Goal: Task Accomplishment & Management: Manage account settings

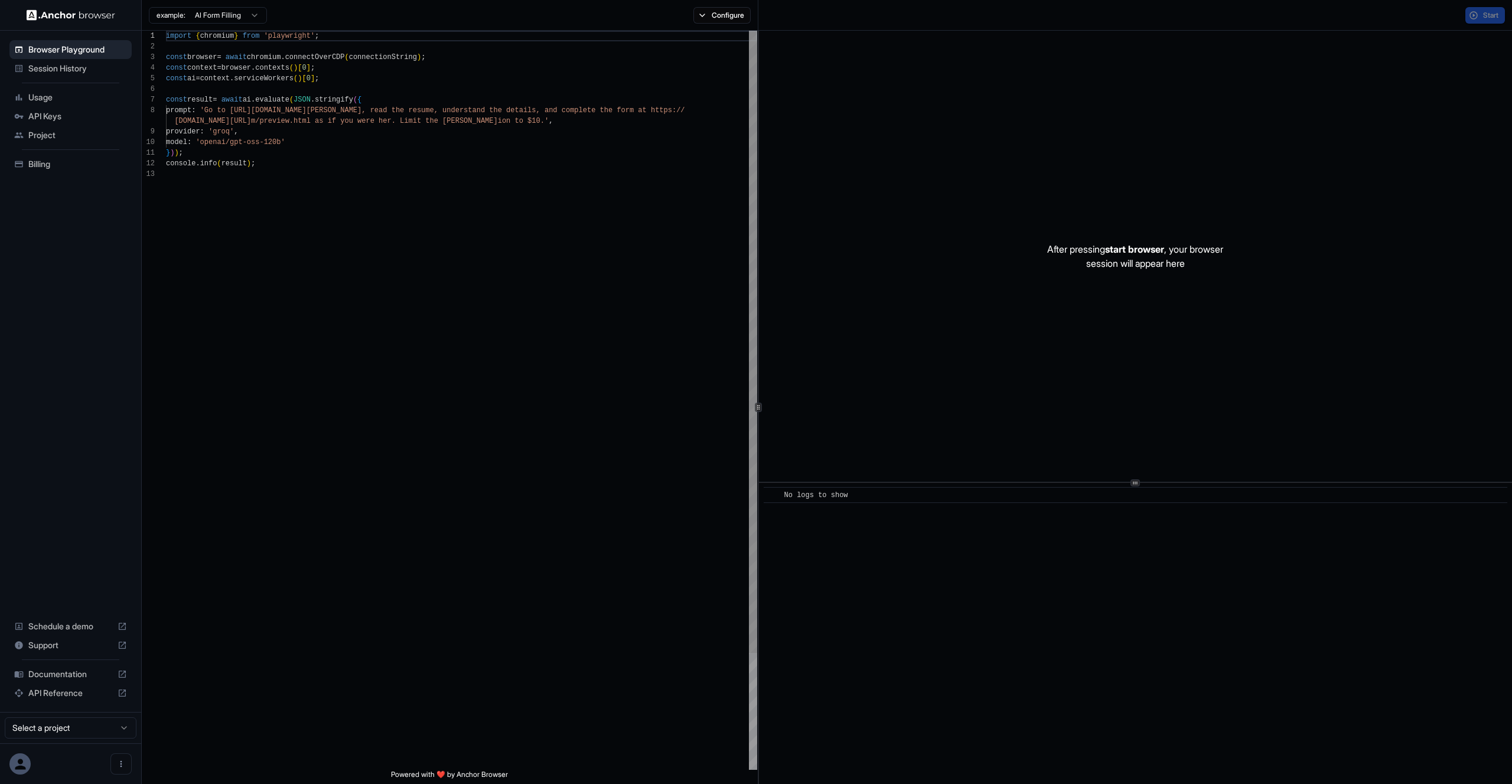
scroll to position [85, 0]
click at [729, 4] on div "example: AI Form Filling Configure" at bounding box center [449, 15] width 617 height 30
click at [731, 8] on button "Configure" at bounding box center [722, 15] width 57 height 16
click at [239, 13] on html "Browser Playground Session History Usage API Keys Project Billing Schedule a de…" at bounding box center [756, 392] width 1512 height 784
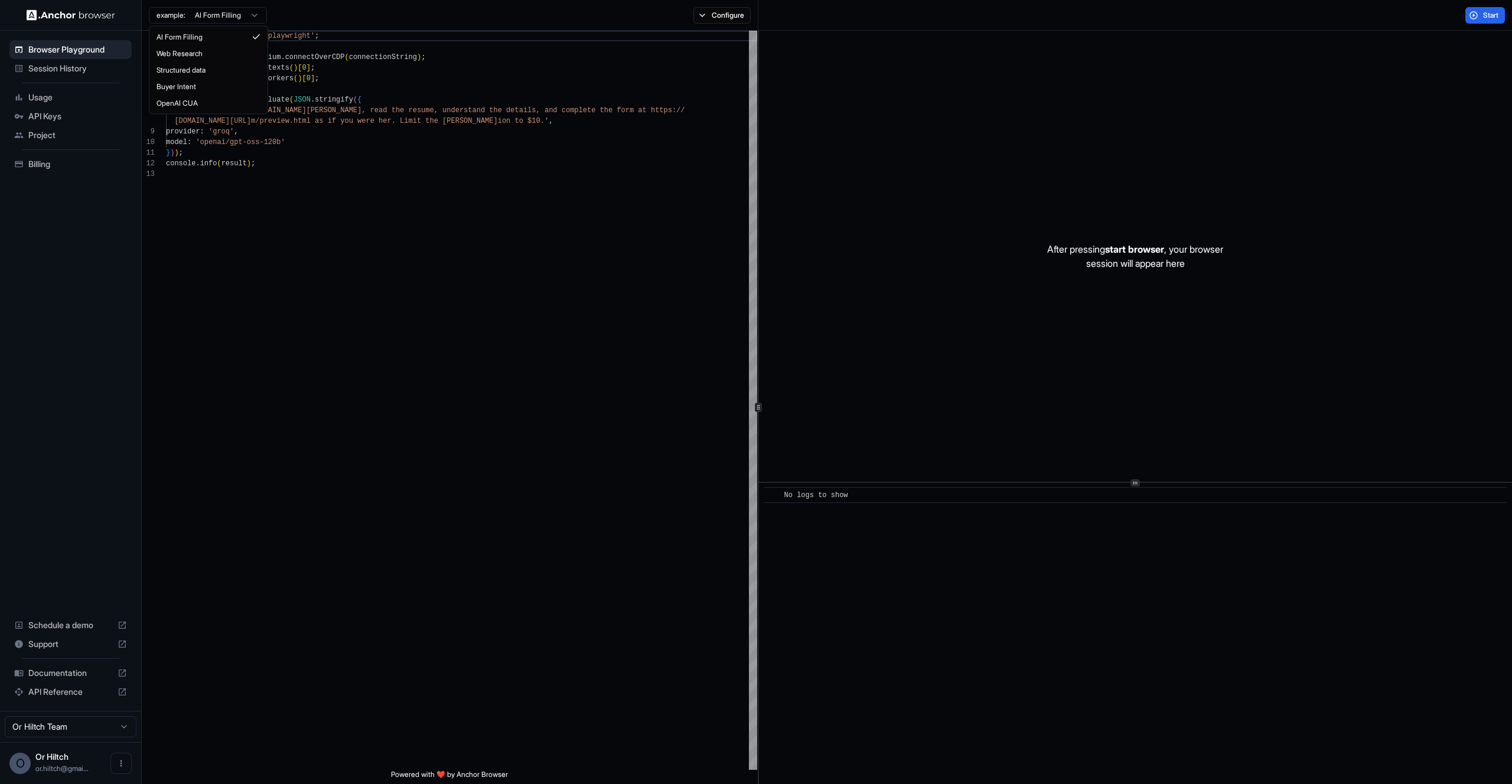
click at [307, 15] on html "Browser Playground Session History Usage API Keys Project Billing Schedule a de…" at bounding box center [756, 392] width 1512 height 784
click at [245, 16] on html "Browser Playground Session History Usage API Keys Project Billing Schedule a de…" at bounding box center [756, 392] width 1512 height 784
click at [390, 13] on html "Browser Playground Session History Usage API Keys Project Billing Schedule a de…" at bounding box center [756, 392] width 1512 height 784
click at [738, 13] on button "Configure" at bounding box center [722, 15] width 57 height 16
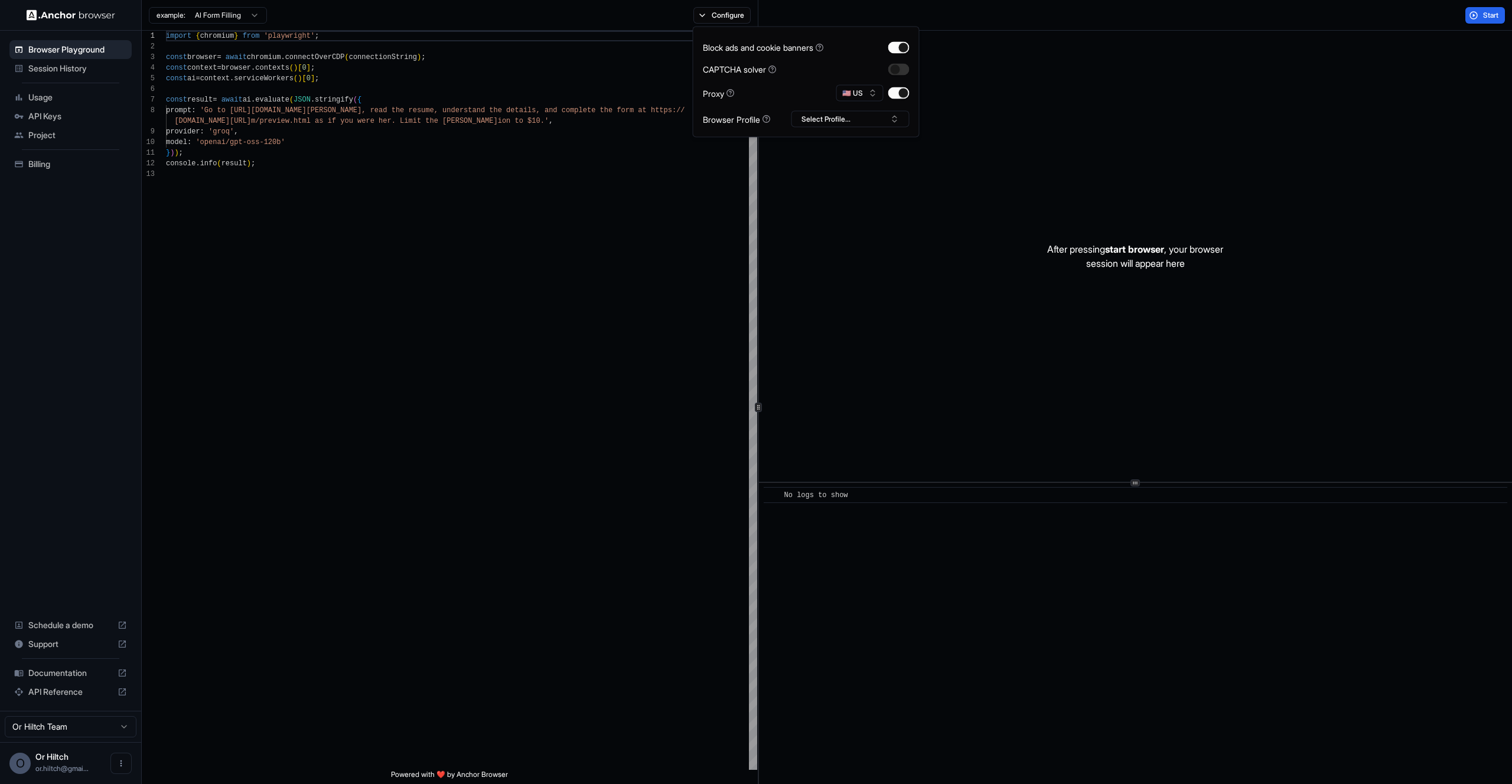
click at [860, 108] on div "Block ads and cookie banners CAPTCHA solver Proxy 🇺🇸 US Browser Profile Select …" at bounding box center [806, 82] width 207 height 91
click at [855, 119] on button "Select Profile..." at bounding box center [850, 119] width 118 height 16
click at [494, 11] on div "example: AI Form Filling Configure" at bounding box center [449, 15] width 617 height 30
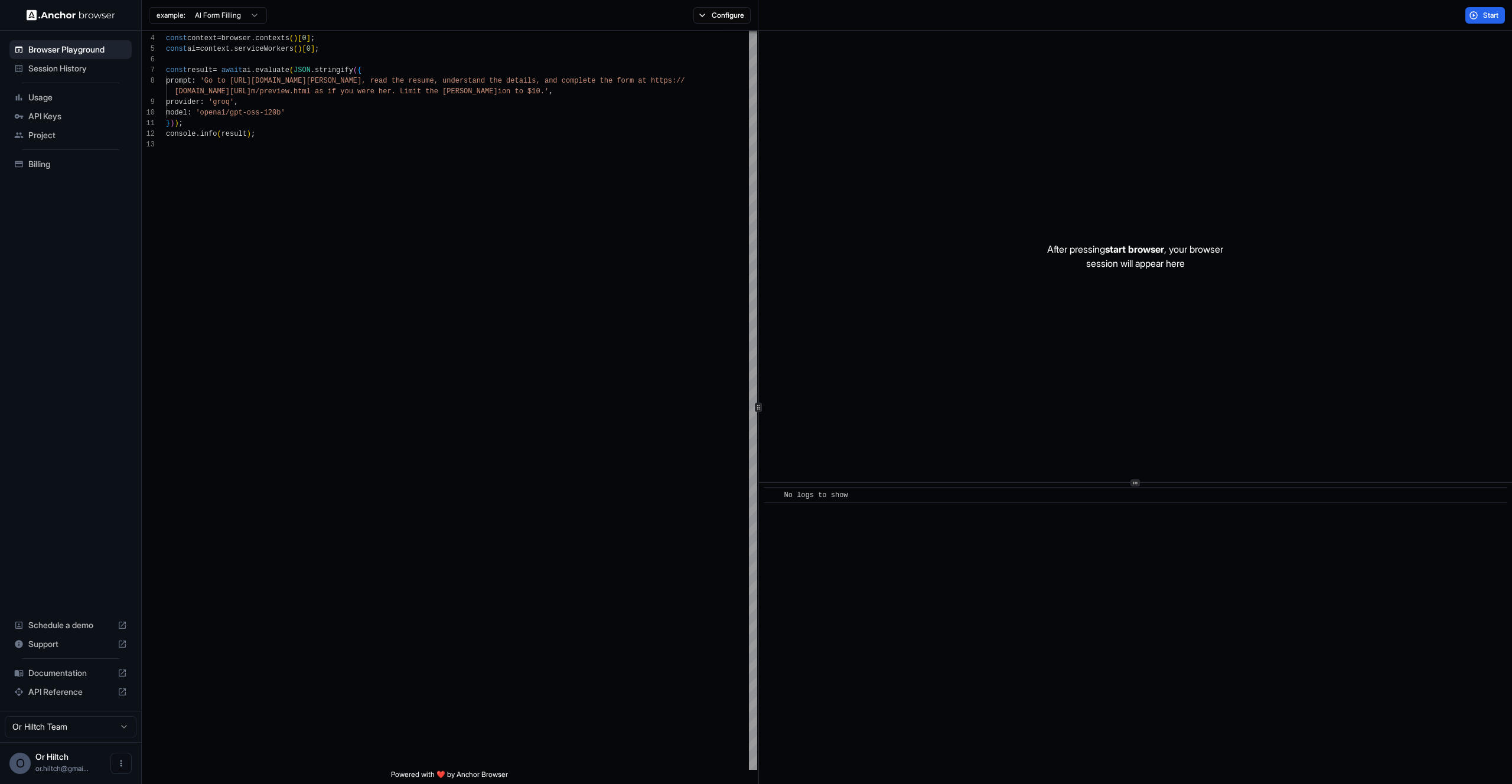
click at [45, 98] on span "Usage" at bounding box center [77, 97] width 98 height 12
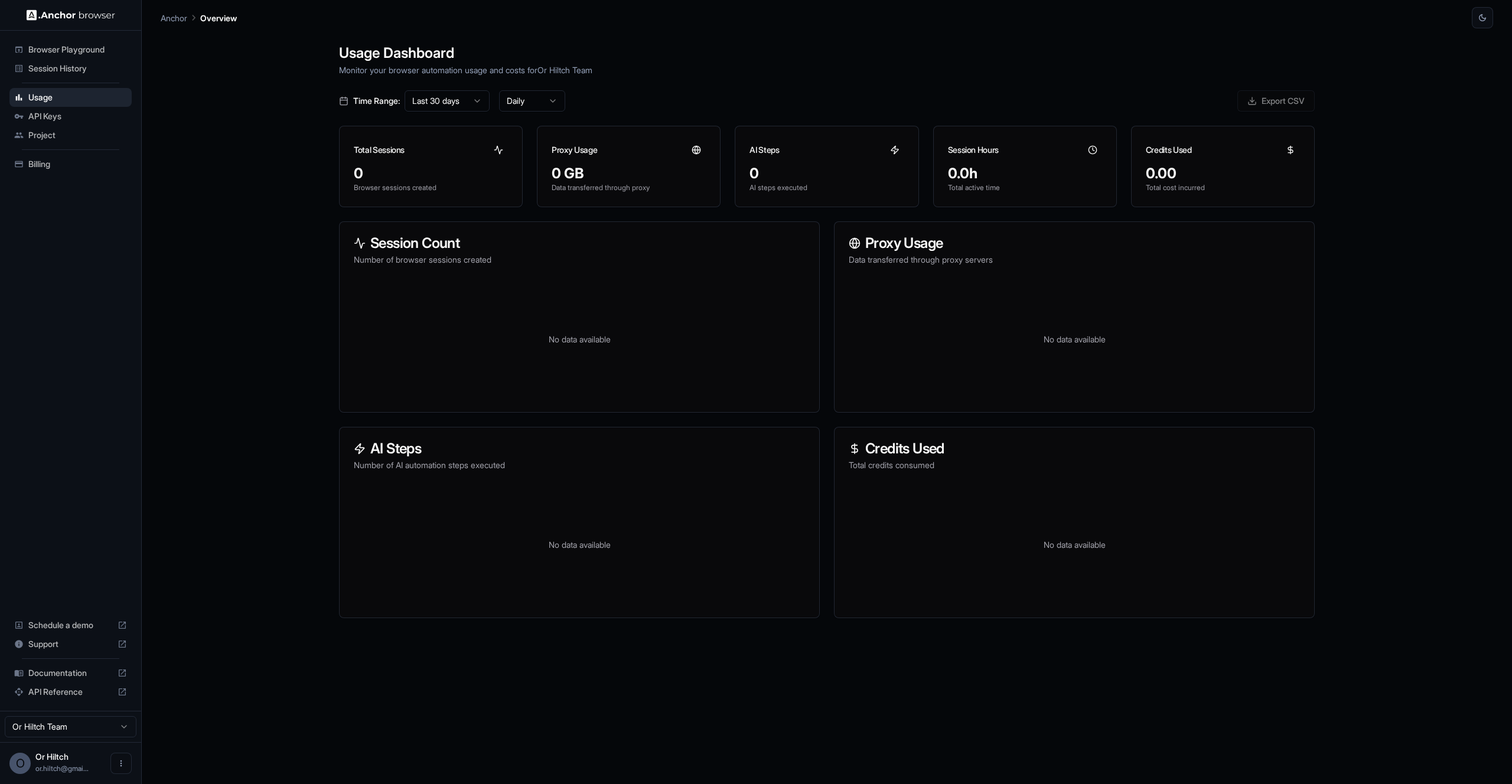
click at [63, 56] on div "Browser Playground" at bounding box center [70, 50] width 122 height 19
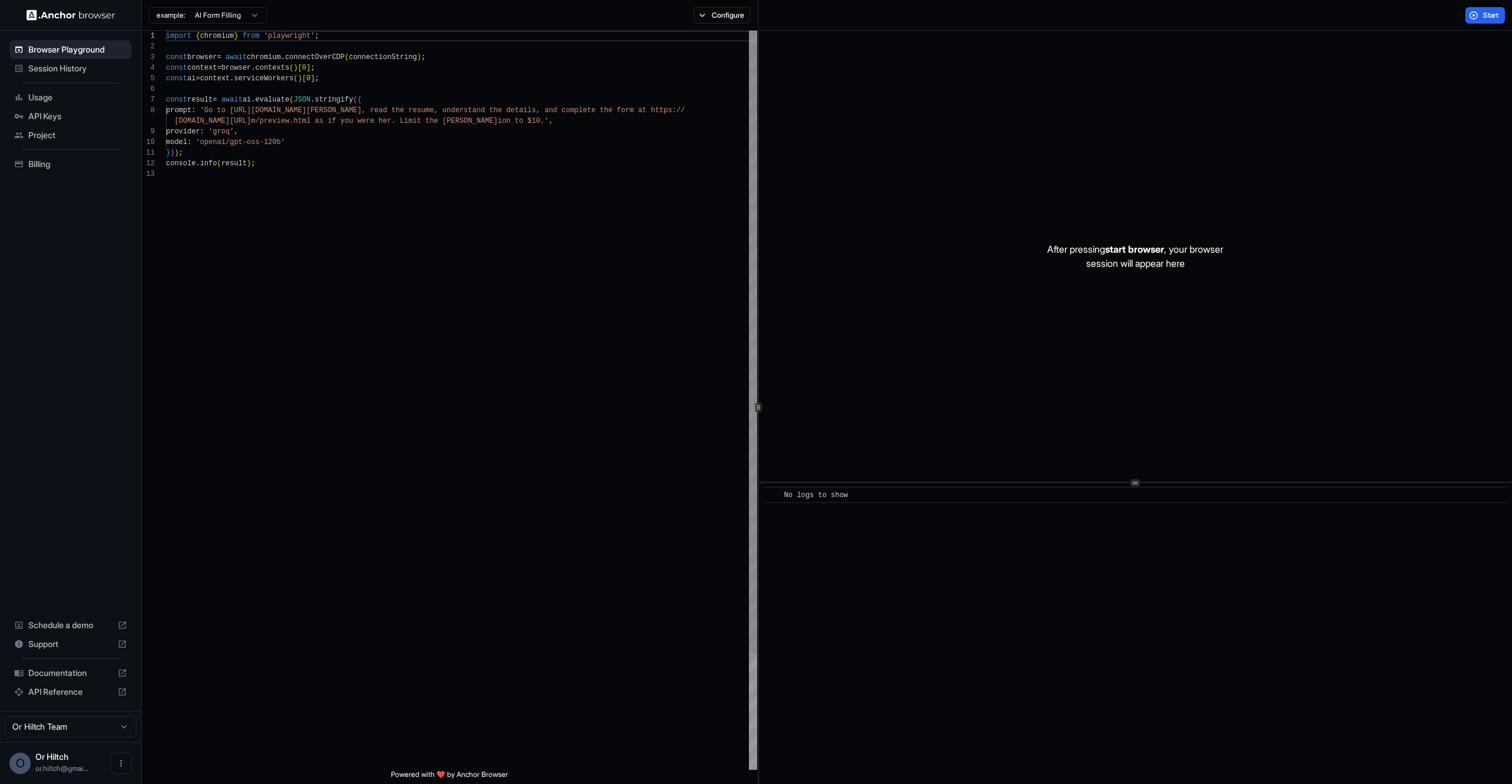
scroll to position [85, 0]
click at [61, 69] on span "Session History" at bounding box center [77, 68] width 98 height 12
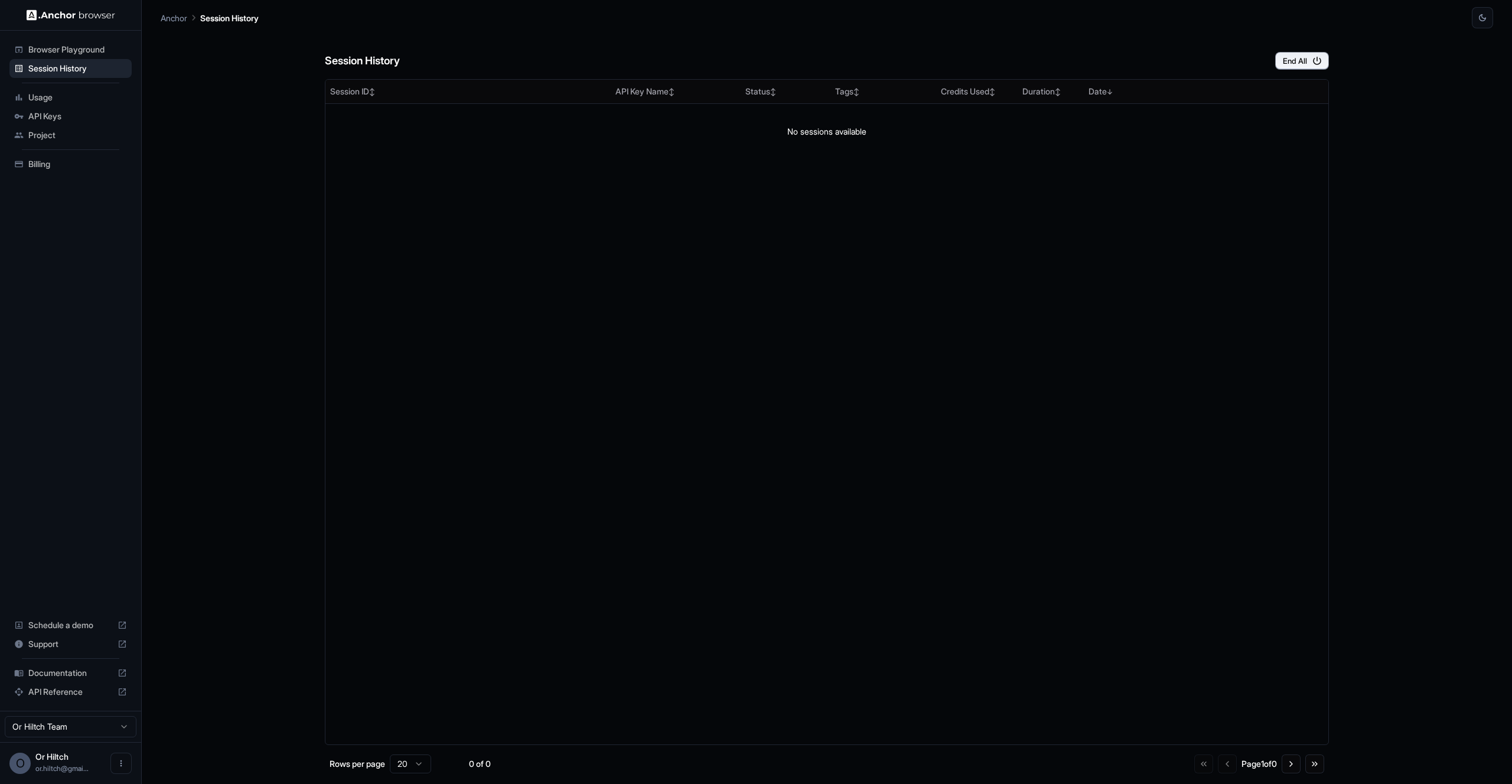
click at [52, 134] on span "Project" at bounding box center [77, 135] width 98 height 12
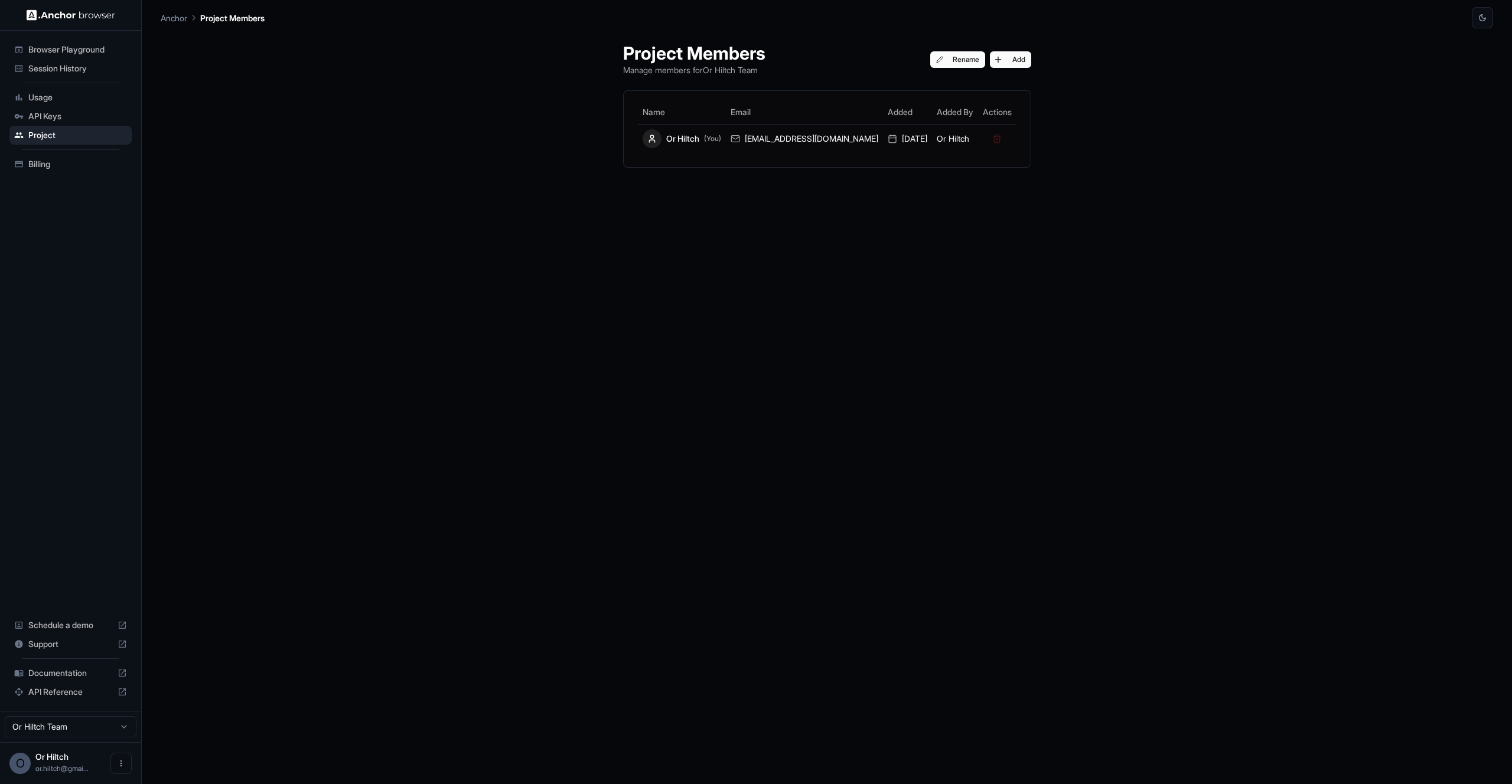
click at [51, 122] on div "API Keys" at bounding box center [70, 116] width 122 height 19
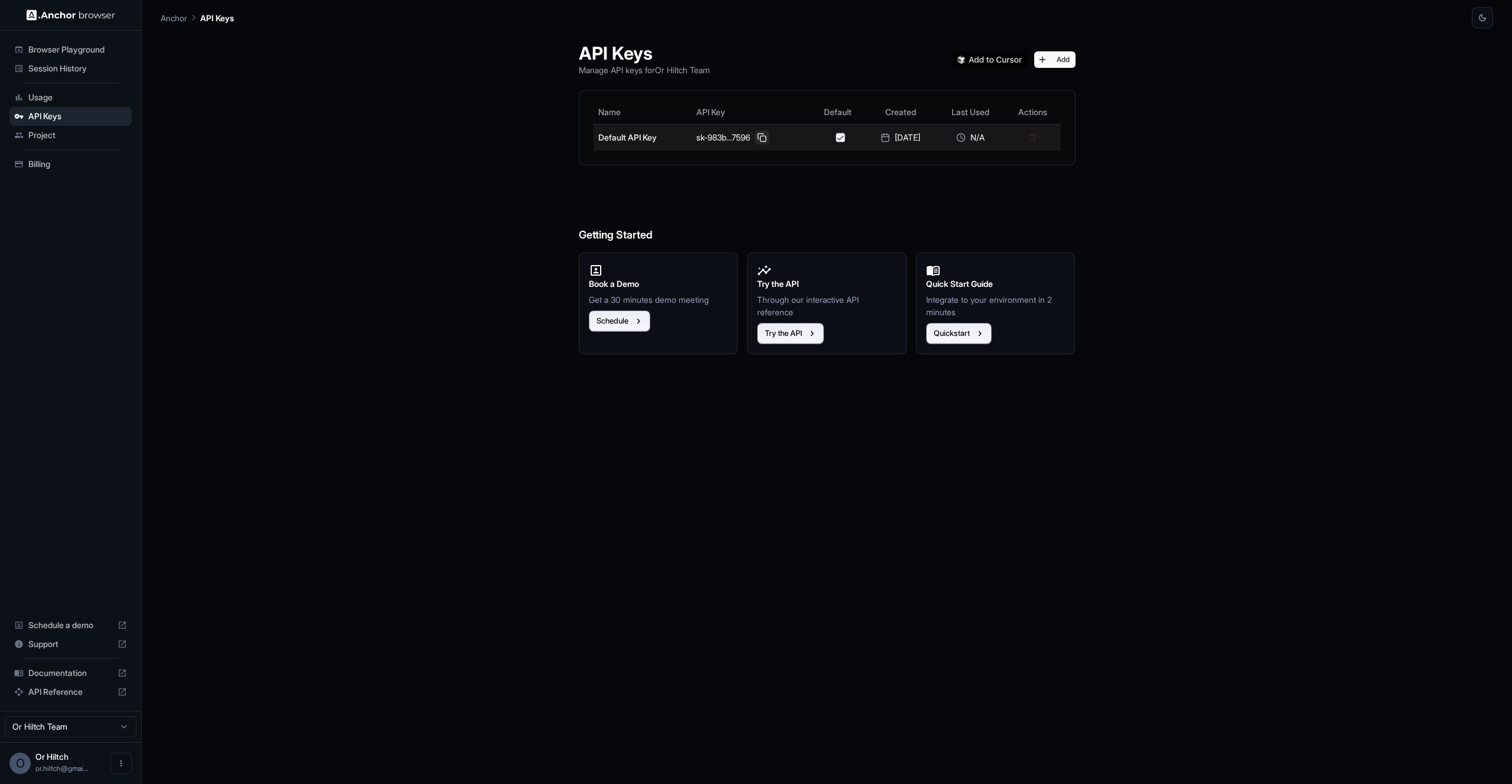
click at [758, 136] on button at bounding box center [762, 137] width 14 height 14
click at [965, 335] on button "Quickstart" at bounding box center [958, 333] width 66 height 21
click at [757, 137] on button at bounding box center [762, 137] width 14 height 14
